Goal: Transaction & Acquisition: Purchase product/service

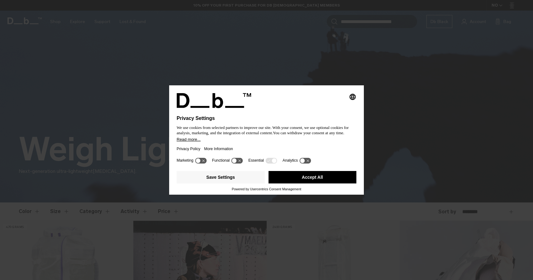
click at [319, 181] on button "Accept All" at bounding box center [312, 177] width 88 height 12
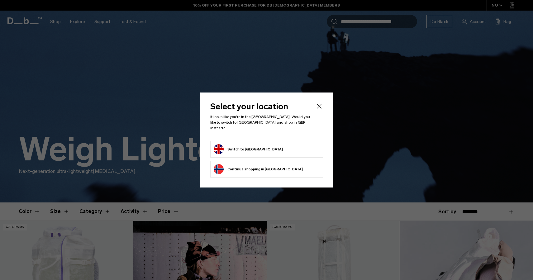
click at [274, 149] on form "Switch to [GEOGRAPHIC_DATA]" at bounding box center [267, 149] width 106 height 10
click at [230, 145] on button "Switch to [GEOGRAPHIC_DATA]" at bounding box center [248, 149] width 69 height 10
